Goal: Navigation & Orientation: Go to known website

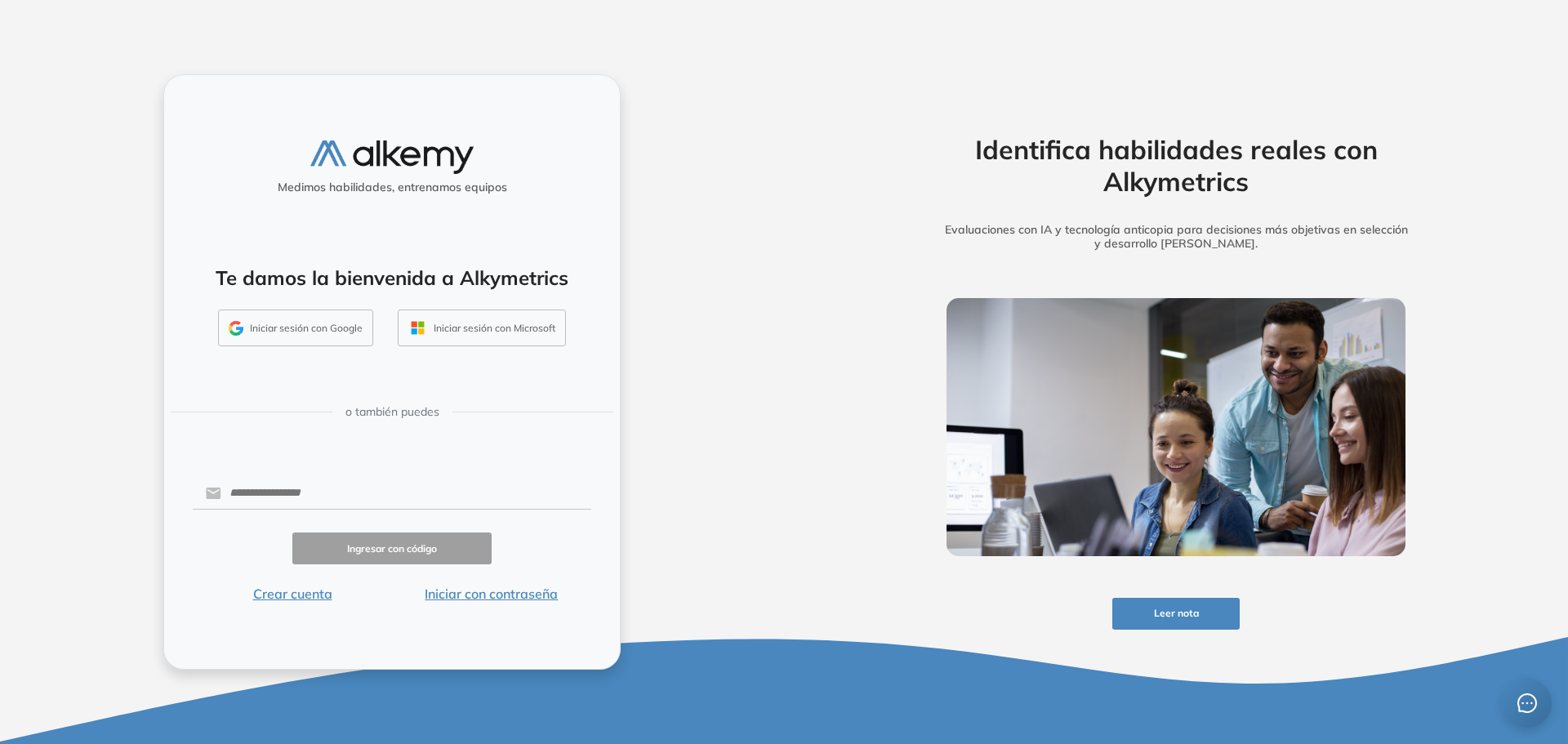
click at [336, 330] on button "Iniciar sesión con Google" at bounding box center [296, 329] width 155 height 38
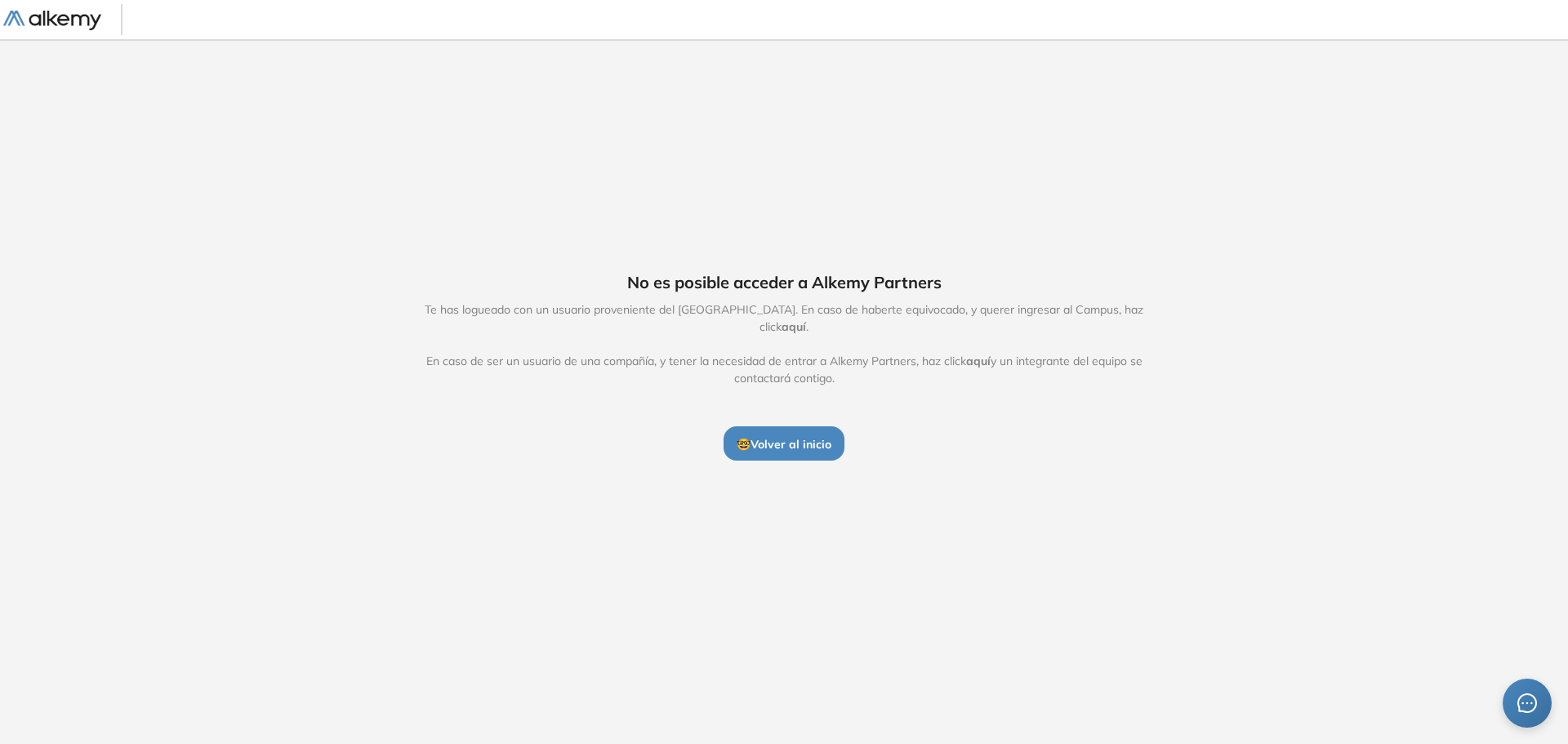
click at [806, 319] on span "aquí" at bounding box center [794, 327] width 24 height 15
